Goal: Task Accomplishment & Management: Complete application form

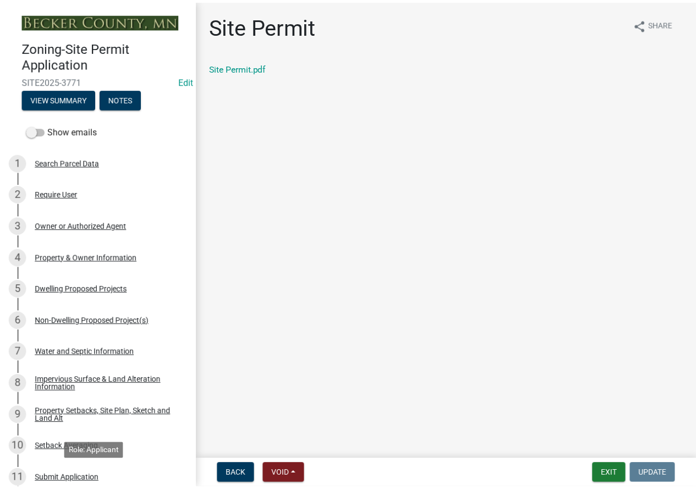
scroll to position [471, 0]
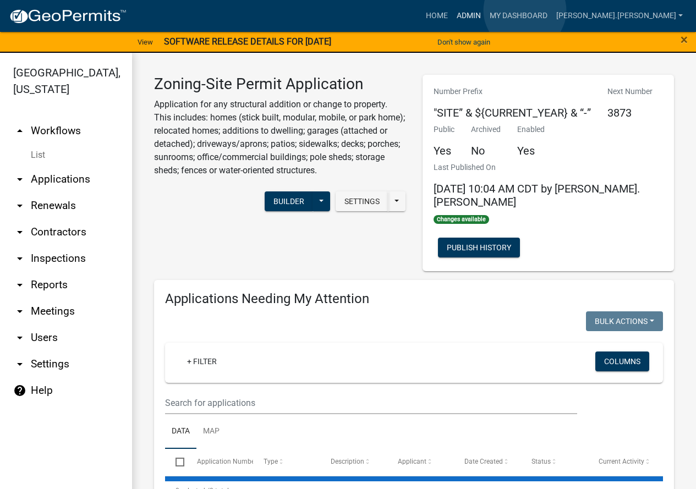
click at [485, 10] on link "Admin" at bounding box center [468, 15] width 33 height 21
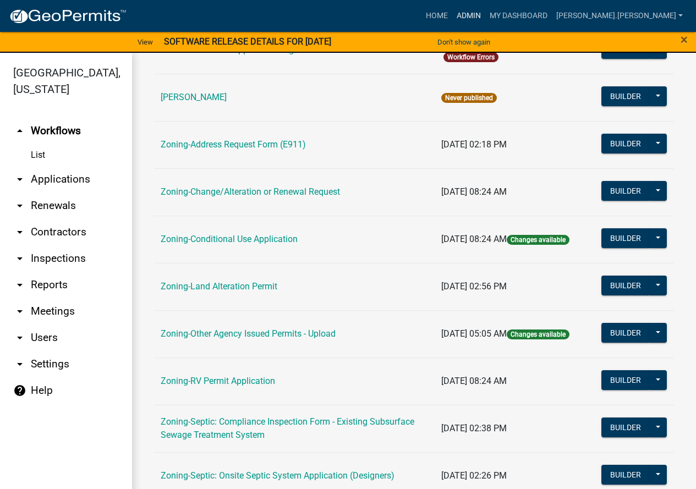
scroll to position [220, 0]
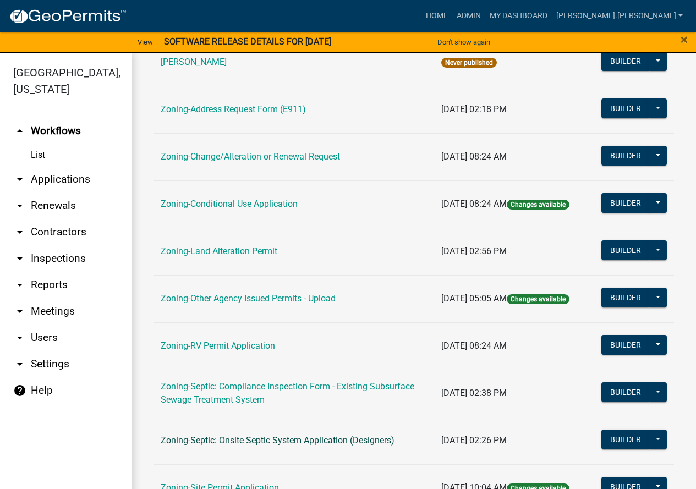
click at [217, 441] on link "Zoning-Septic: Onsite Septic System Application (Designers)" at bounding box center [278, 440] width 234 height 10
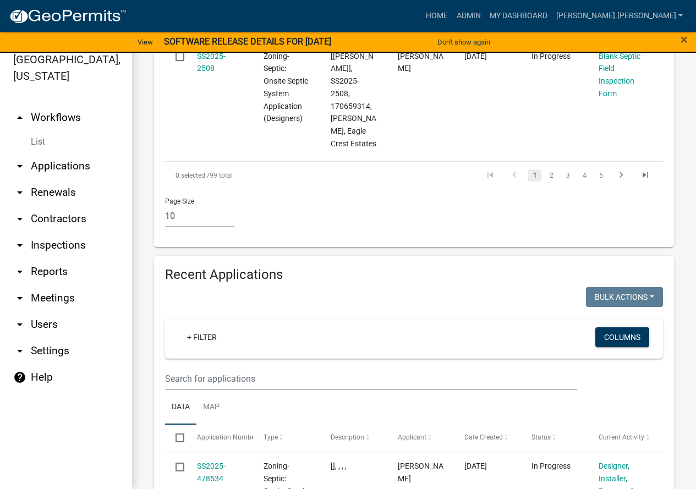
scroll to position [1678, 0]
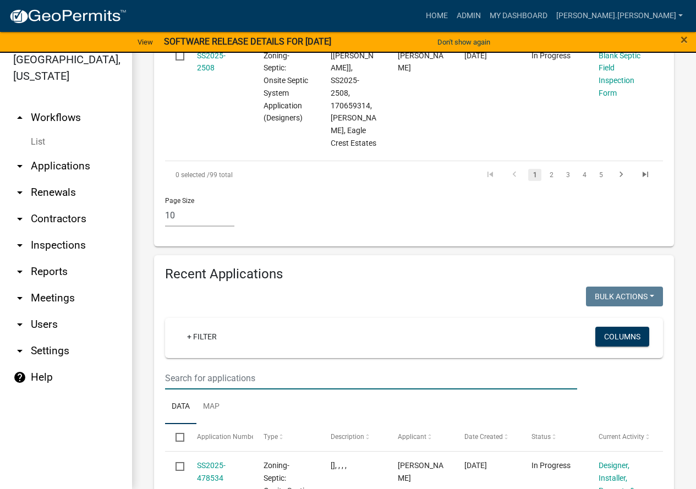
click at [254, 367] on input "text" at bounding box center [371, 378] width 412 height 23
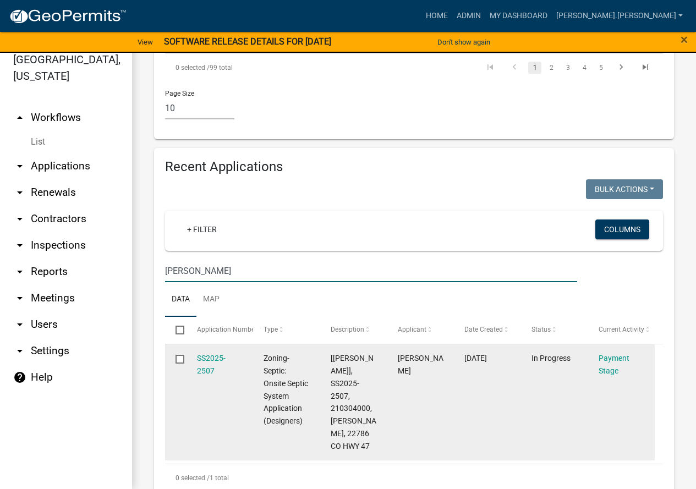
scroll to position [1820, 0]
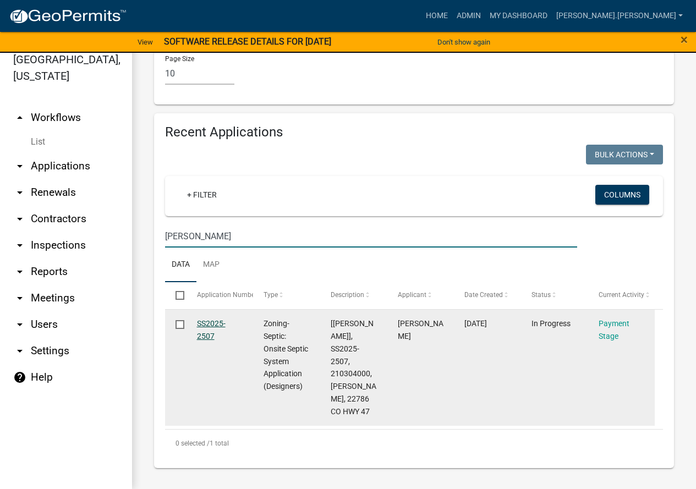
type input "[PERSON_NAME]"
click at [206, 319] on link "SS2025-2507" at bounding box center [211, 329] width 29 height 21
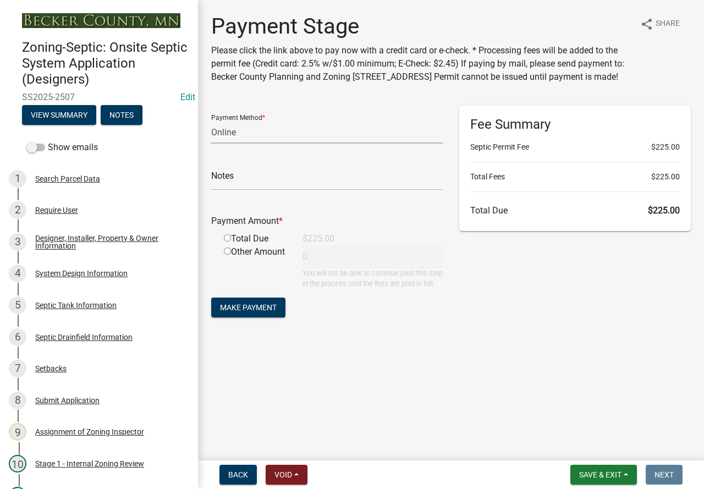
click at [248, 144] on select "Credit Card POS Check Cash Online" at bounding box center [327, 132] width 232 height 23
select select "1: 0"
click at [211, 134] on select "Credit Card POS Check Cash Online" at bounding box center [327, 132] width 232 height 23
click at [287, 190] on input "text" at bounding box center [327, 179] width 232 height 23
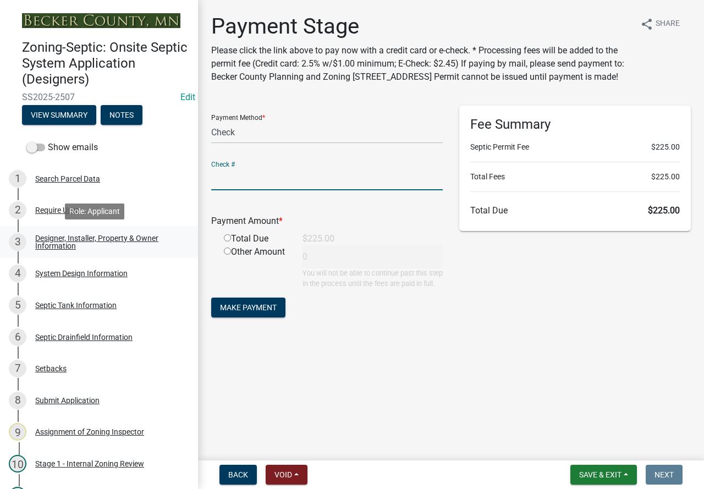
click at [88, 238] on div "Designer, Installer, Property & Owner Information" at bounding box center [107, 241] width 145 height 15
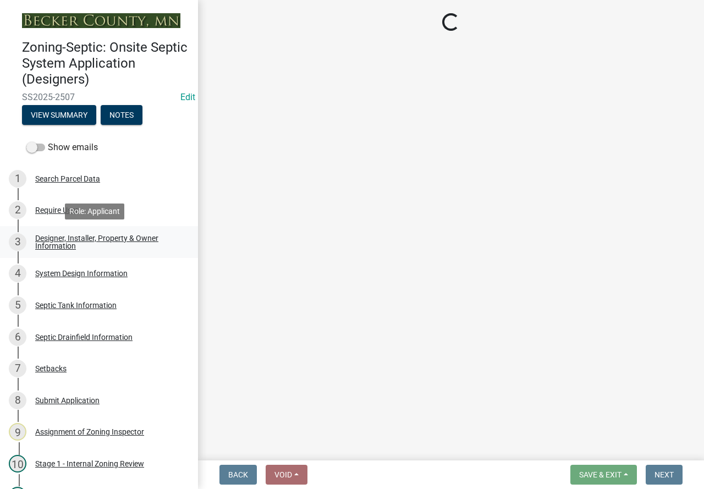
select select "994225a7-42e9-466a-829a-7f5d28df1be5"
select select "d79458fe-e67b-42e3-a531-8994083ca76d"
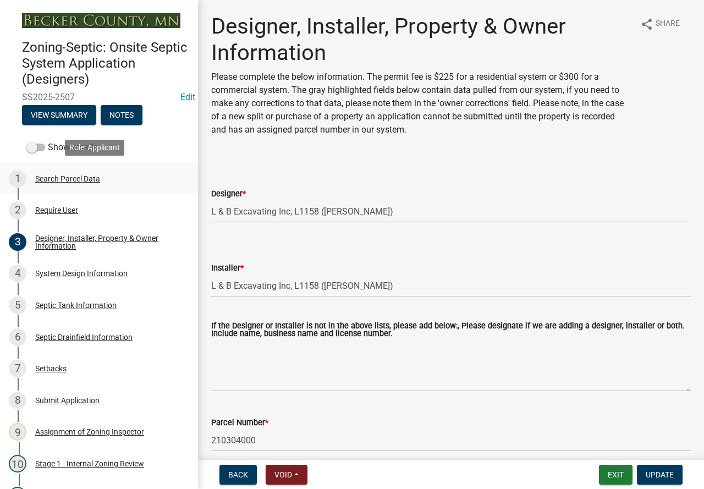
click at [61, 178] on div "Search Parcel Data" at bounding box center [67, 179] width 65 height 8
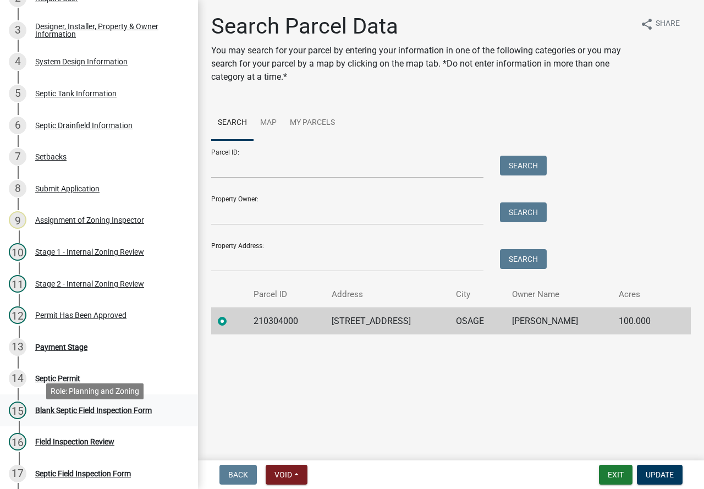
scroll to position [220, 0]
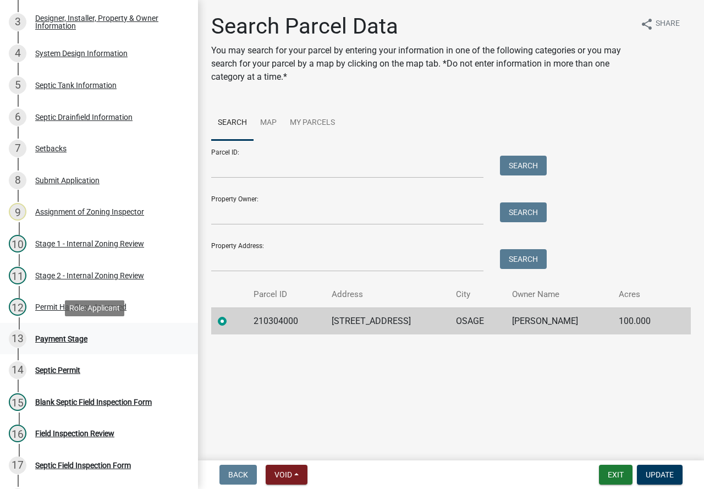
click at [61, 333] on div "13 Payment Stage" at bounding box center [95, 339] width 172 height 18
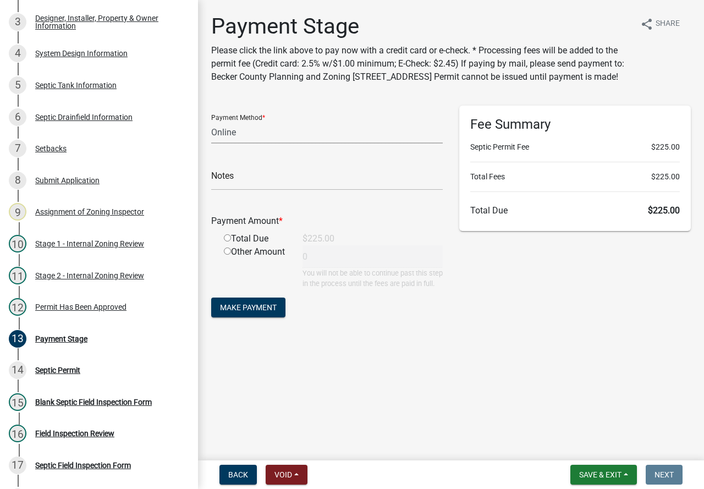
click at [254, 144] on select "Credit Card POS Check Cash Online" at bounding box center [327, 132] width 232 height 23
select select "1: 0"
click at [211, 134] on select "Credit Card POS Check Cash Online" at bounding box center [327, 132] width 232 height 23
click at [300, 190] on input "text" at bounding box center [327, 179] width 232 height 23
drag, startPoint x: 300, startPoint y: 196, endPoint x: 0, endPoint y: 269, distance: 309.0
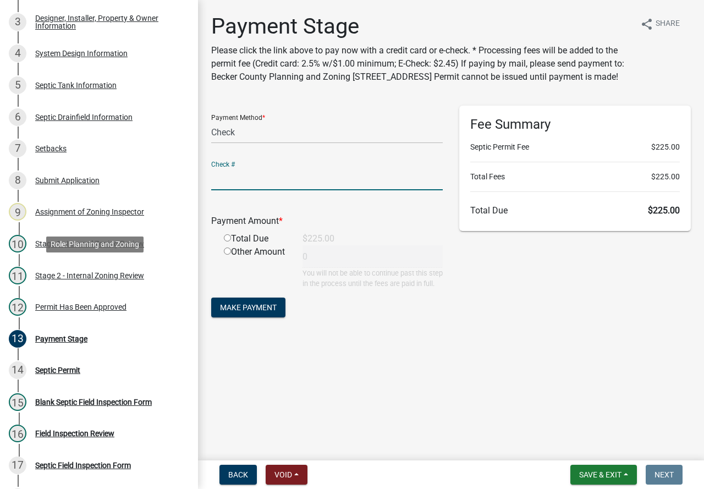
drag, startPoint x: 0, startPoint y: 269, endPoint x: 244, endPoint y: 191, distance: 255.8
click at [247, 190] on input "text" at bounding box center [327, 179] width 232 height 23
type input "3822"
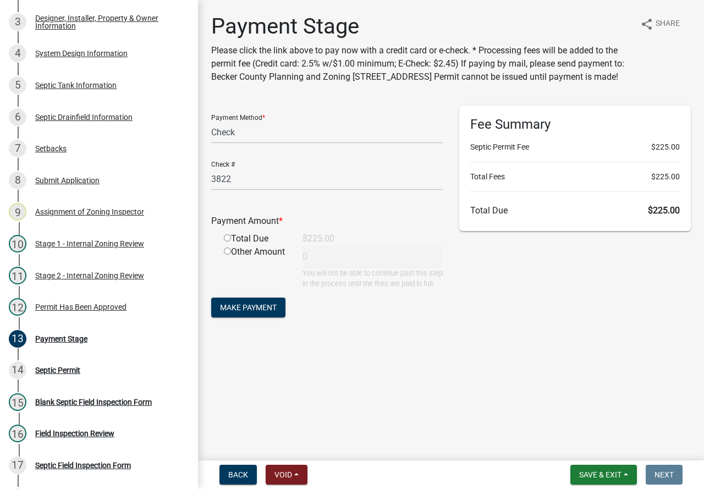
click at [228, 241] on input "radio" at bounding box center [227, 237] width 7 height 7
radio input "true"
type input "225"
click at [244, 312] on span "Make Payment" at bounding box center [248, 307] width 57 height 9
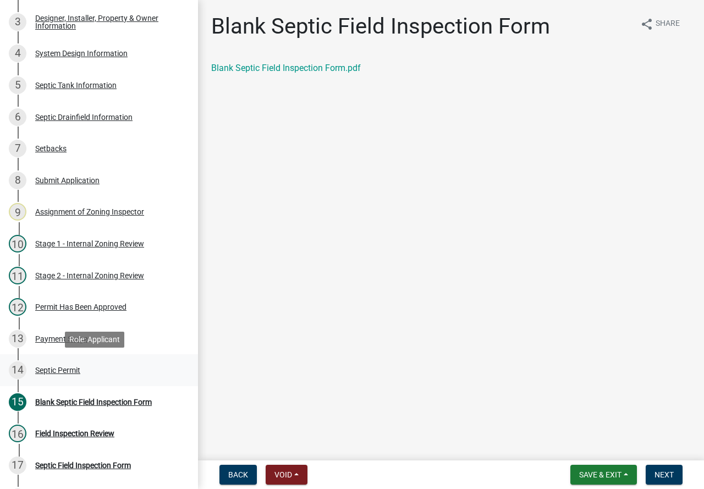
click at [53, 365] on div "14 Septic Permit" at bounding box center [95, 370] width 172 height 18
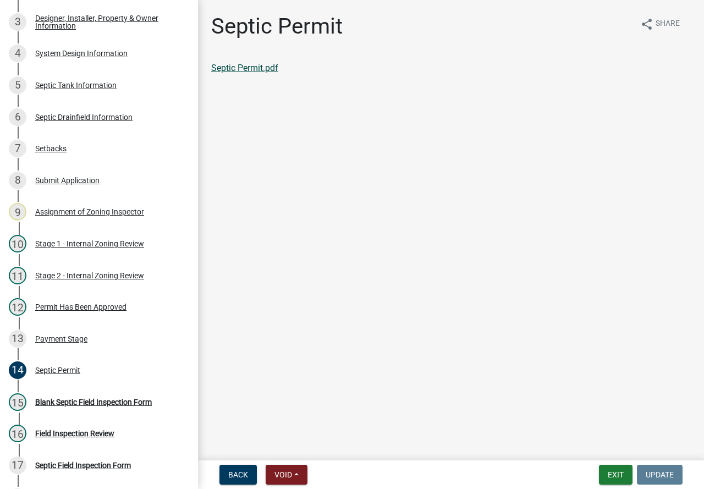
click at [257, 66] on link "Septic Permit.pdf" at bounding box center [244, 68] width 67 height 10
